Goal: Submit feedback/report problem: Submit feedback/report problem

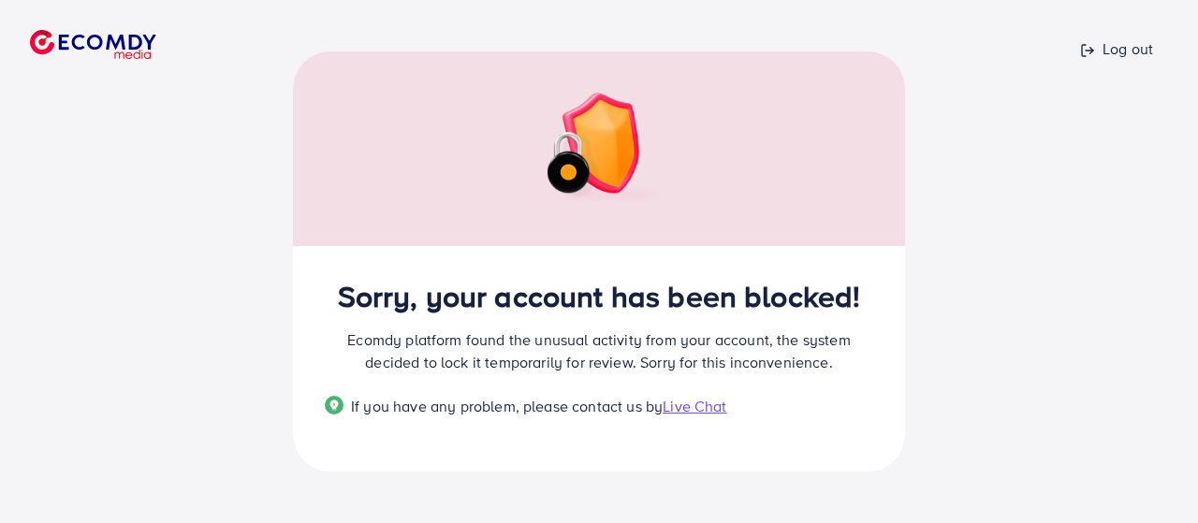
click at [691, 409] on span "Live Chat" at bounding box center [695, 406] width 64 height 21
click at [748, 467] on div "Sorry, your account has been blocked! Ecomdy platform found the unusual activit…" at bounding box center [599, 359] width 612 height 227
click at [673, 437] on div "Sorry, your account has been blocked! Ecomdy platform found the unusual activit…" at bounding box center [599, 359] width 612 height 227
click at [217, 198] on div "Log out Sorry, your account has been blocked! Ecomdy platform found the unusual…" at bounding box center [599, 261] width 1198 height 523
click at [238, 173] on div "Log out Sorry, your account has been blocked! Ecomdy platform found the unusual…" at bounding box center [599, 261] width 1198 height 523
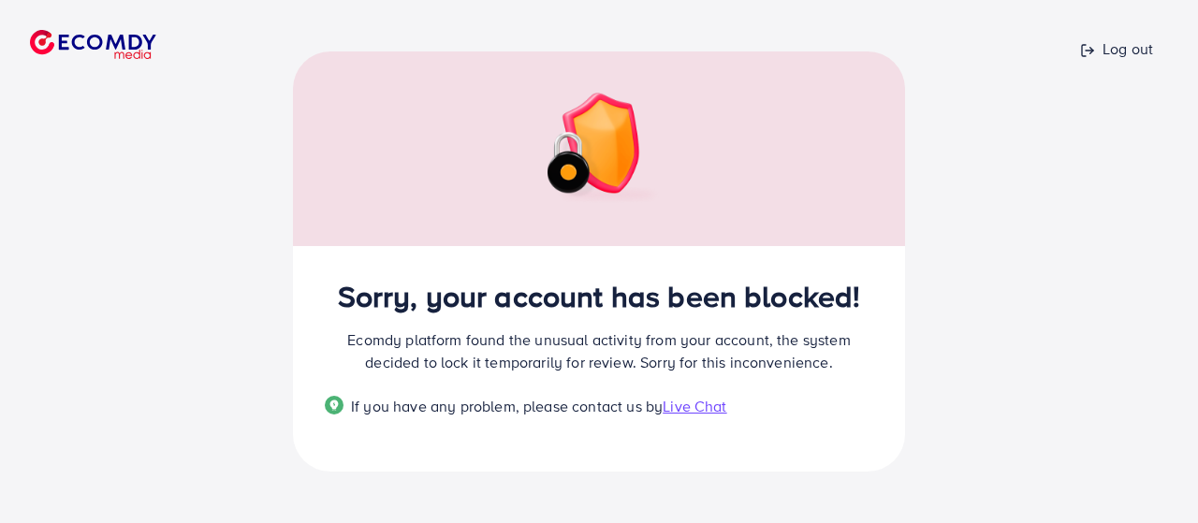
drag, startPoint x: 1197, startPoint y: 287, endPoint x: 238, endPoint y: 275, distance: 959.5
click at [238, 275] on div "Log out Sorry, your account has been blocked! Ecomdy platform found the unusual…" at bounding box center [599, 261] width 1198 height 523
click at [1120, 44] on p "Log out" at bounding box center [1116, 48] width 73 height 22
